Goal: Navigation & Orientation: Find specific page/section

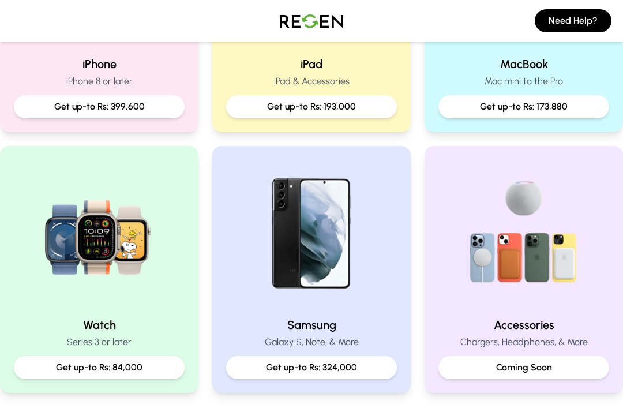
scroll to position [401, 0]
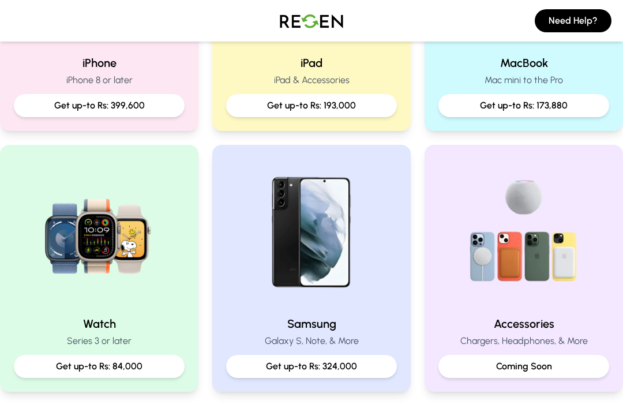
click at [537, 367] on p "Coming Soon" at bounding box center [523, 366] width 152 height 14
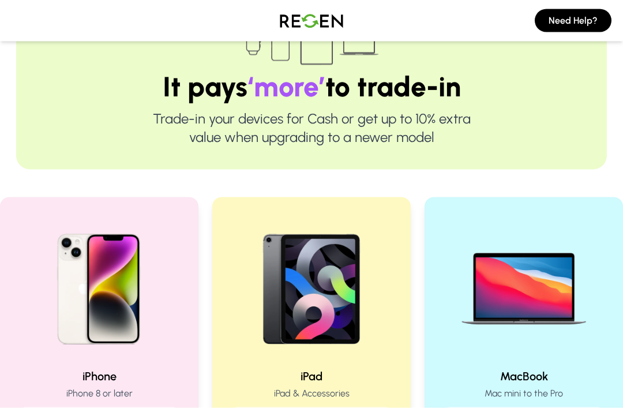
scroll to position [1, 0]
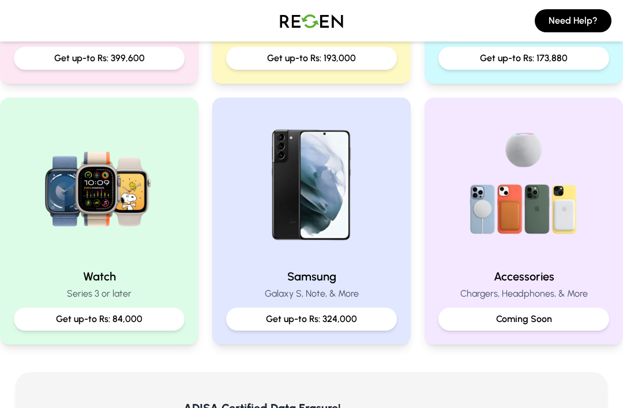
click at [547, 216] on img at bounding box center [524, 185] width 148 height 148
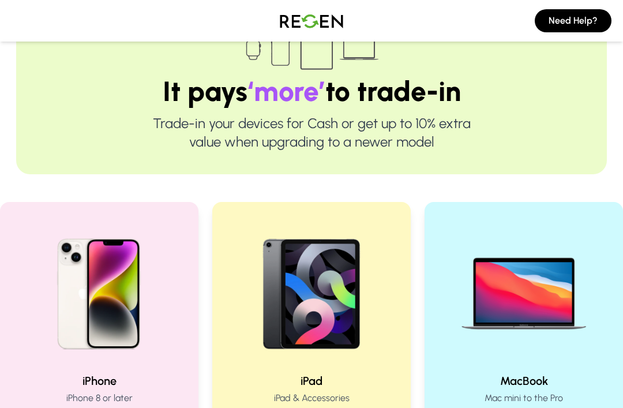
scroll to position [0, 0]
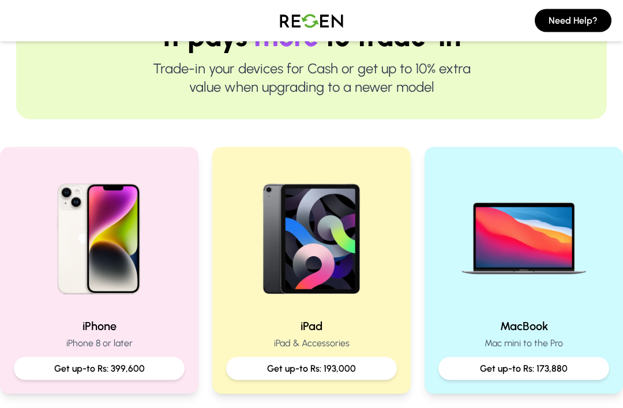
scroll to position [139, 0]
click at [327, 277] on img at bounding box center [311, 234] width 148 height 148
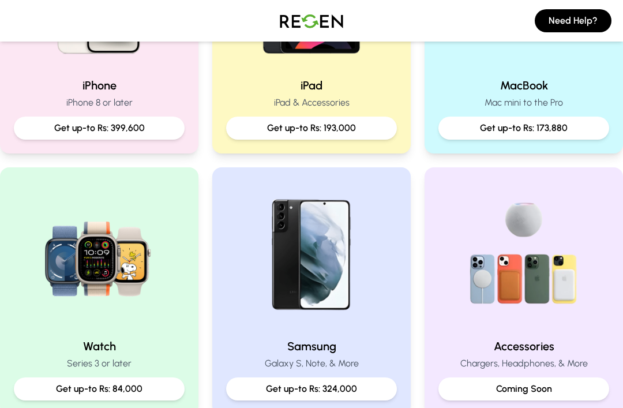
scroll to position [380, 0]
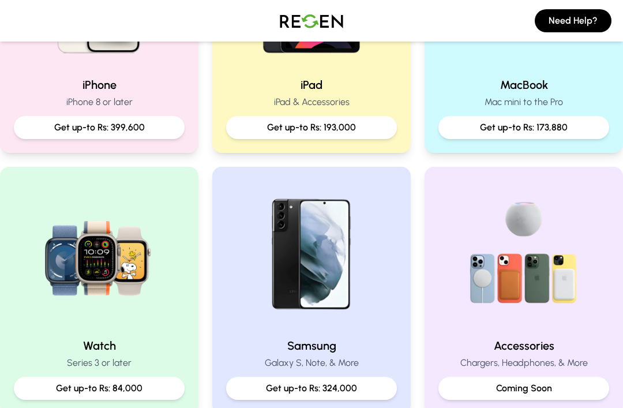
click at [91, 328] on img at bounding box center [99, 254] width 148 height 148
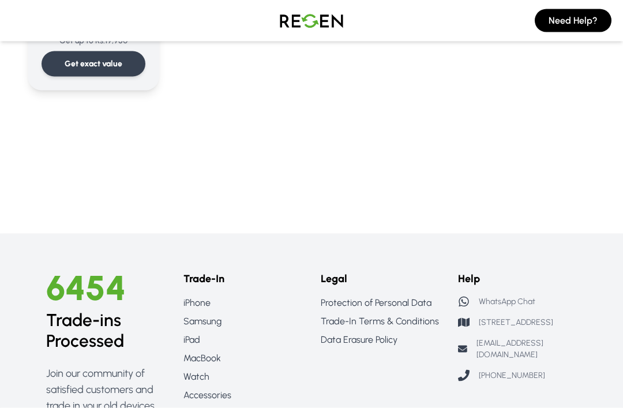
scroll to position [731, 0]
